Goal: Go to known website: Access a specific website the user already knows

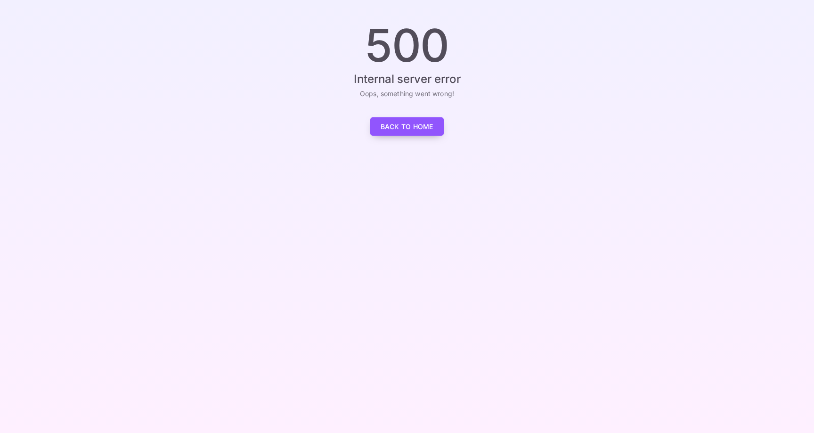
click at [398, 125] on link "Back to Home" at bounding box center [407, 126] width 74 height 18
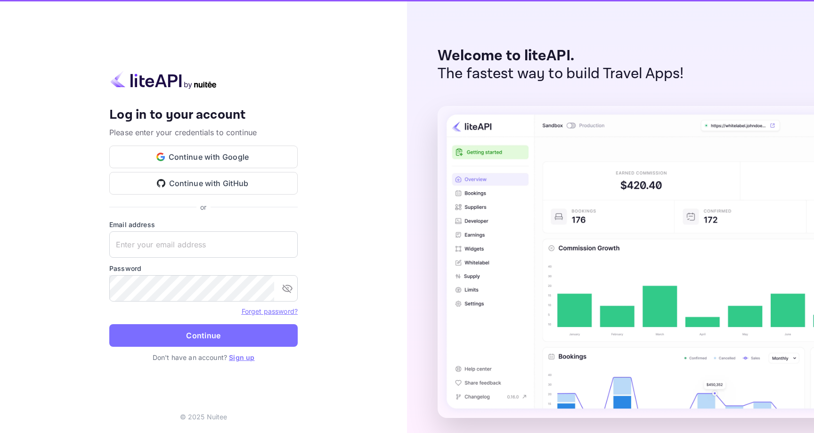
type input "[PERSON_NAME][EMAIL_ADDRESS][DOMAIN_NAME]"
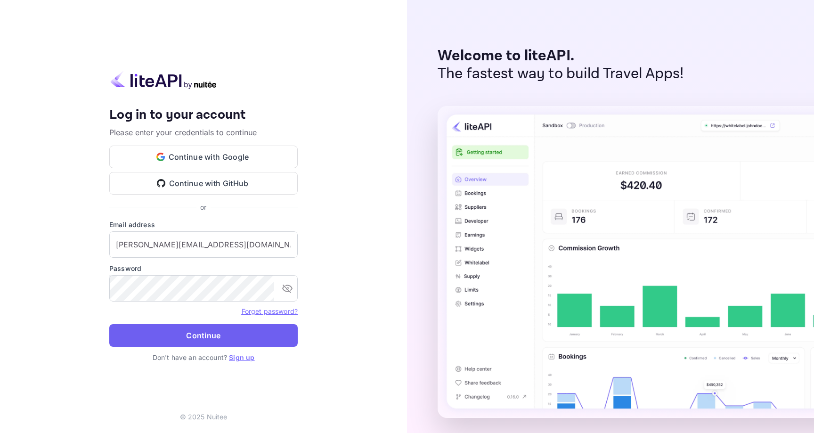
click at [206, 333] on button "Continue" at bounding box center [203, 335] width 188 height 23
